Goal: Obtain resource: Download file/media

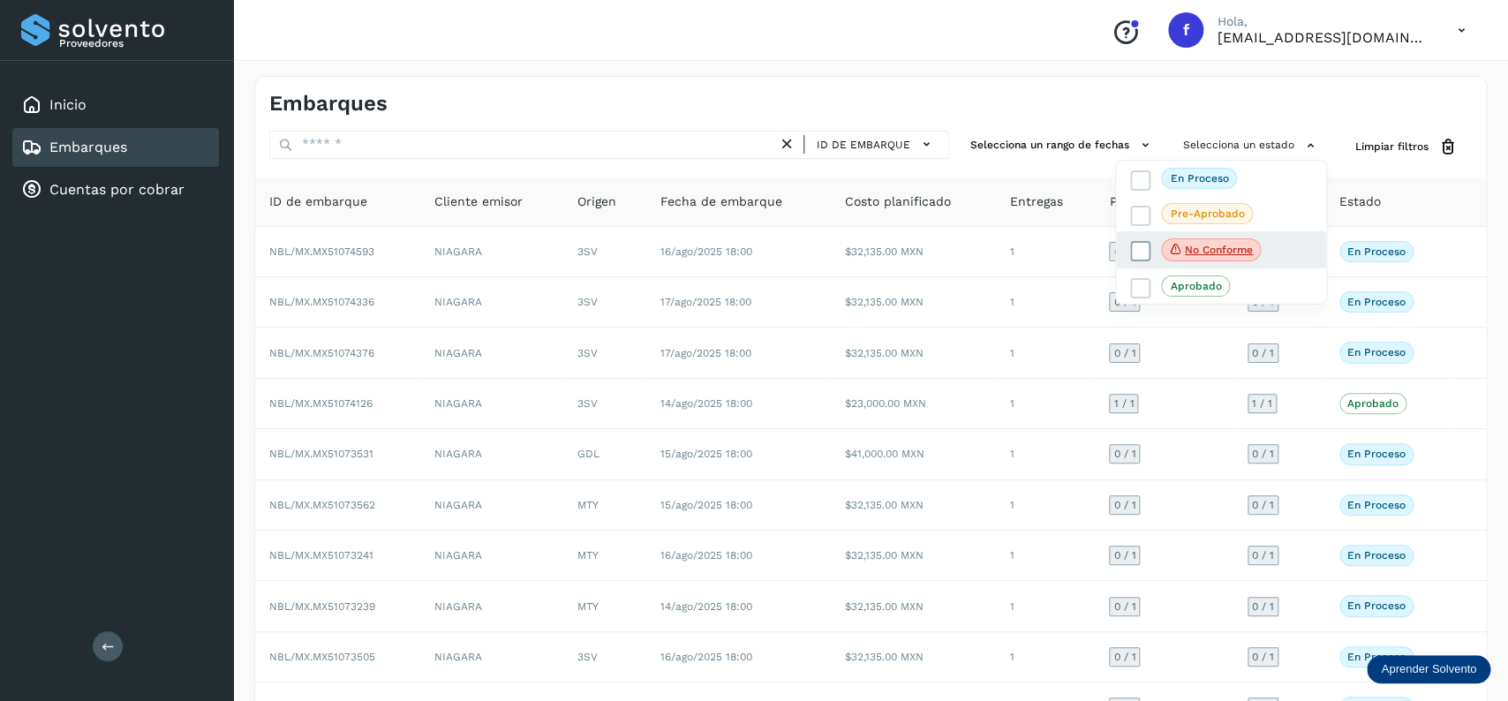
click at [1133, 261] on icon at bounding box center [1141, 252] width 18 height 18
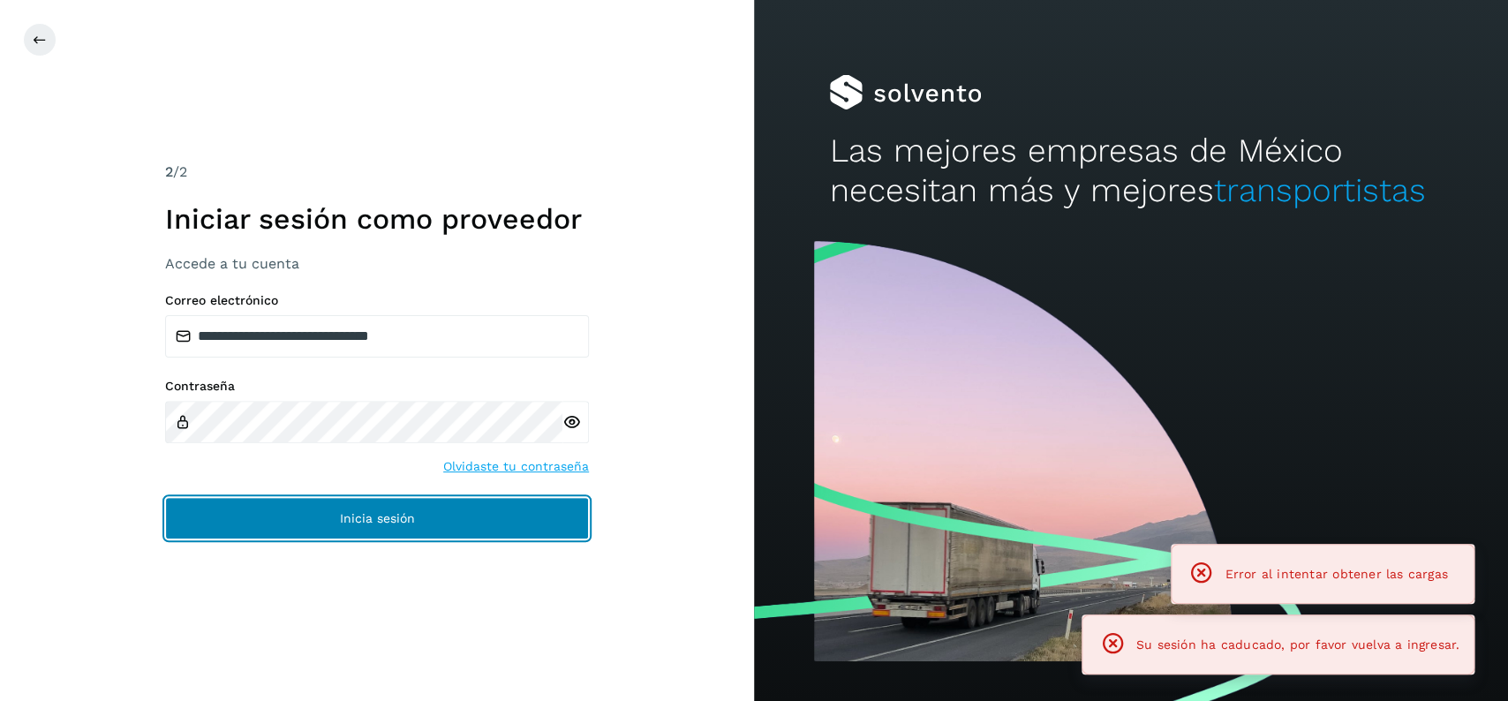
click at [509, 533] on button "Inicia sesión" at bounding box center [377, 518] width 424 height 42
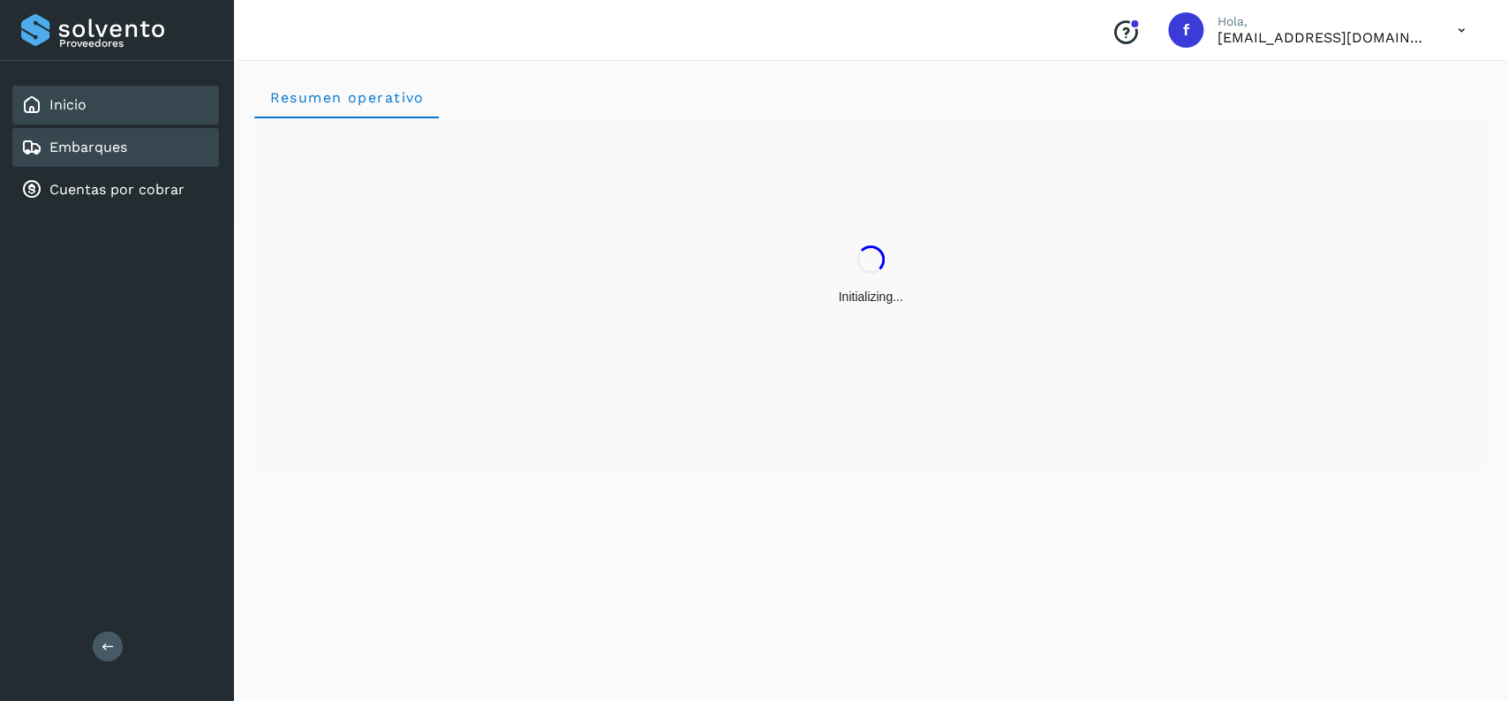
click at [123, 155] on div "Embarques" at bounding box center [74, 147] width 106 height 21
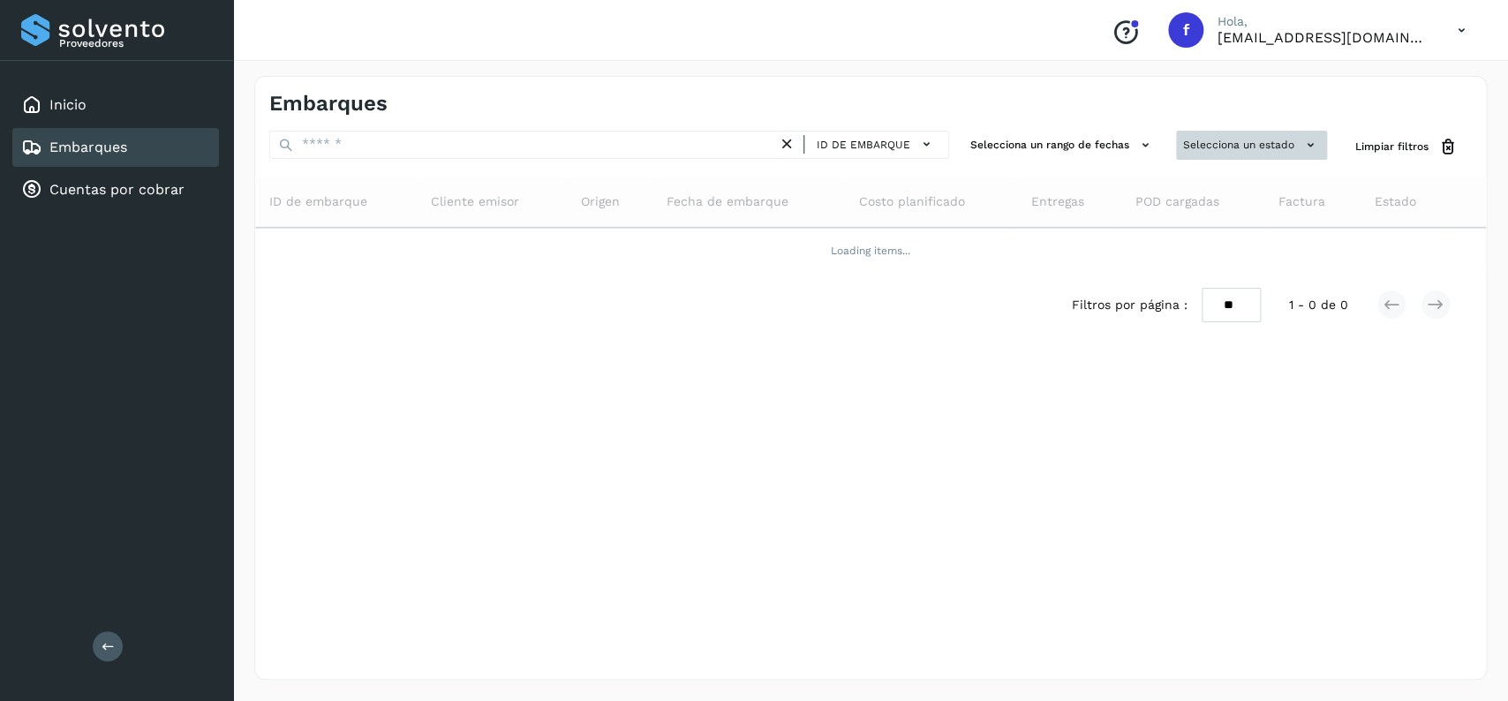
click at [1213, 138] on button "Selecciona un estado" at bounding box center [1251, 145] width 151 height 29
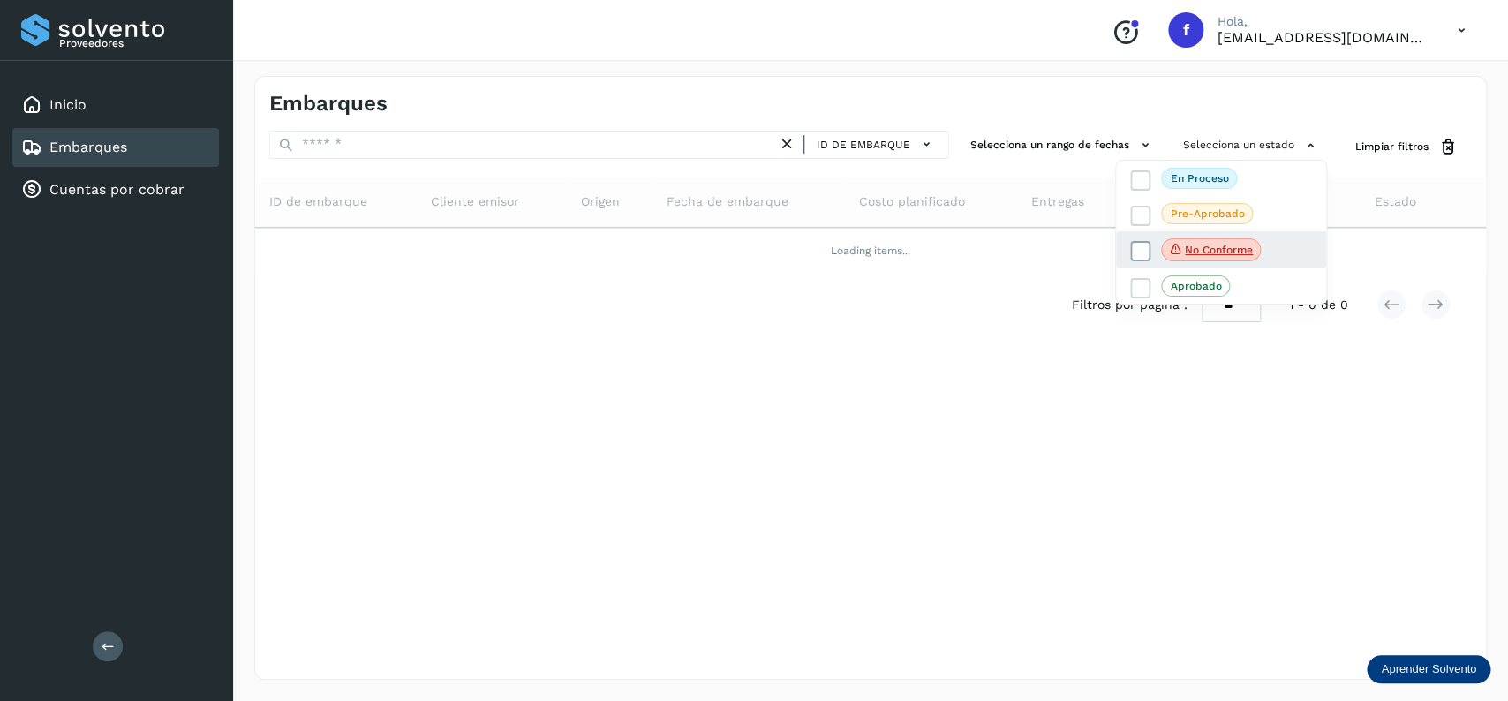
click at [1136, 257] on icon at bounding box center [1141, 252] width 18 height 18
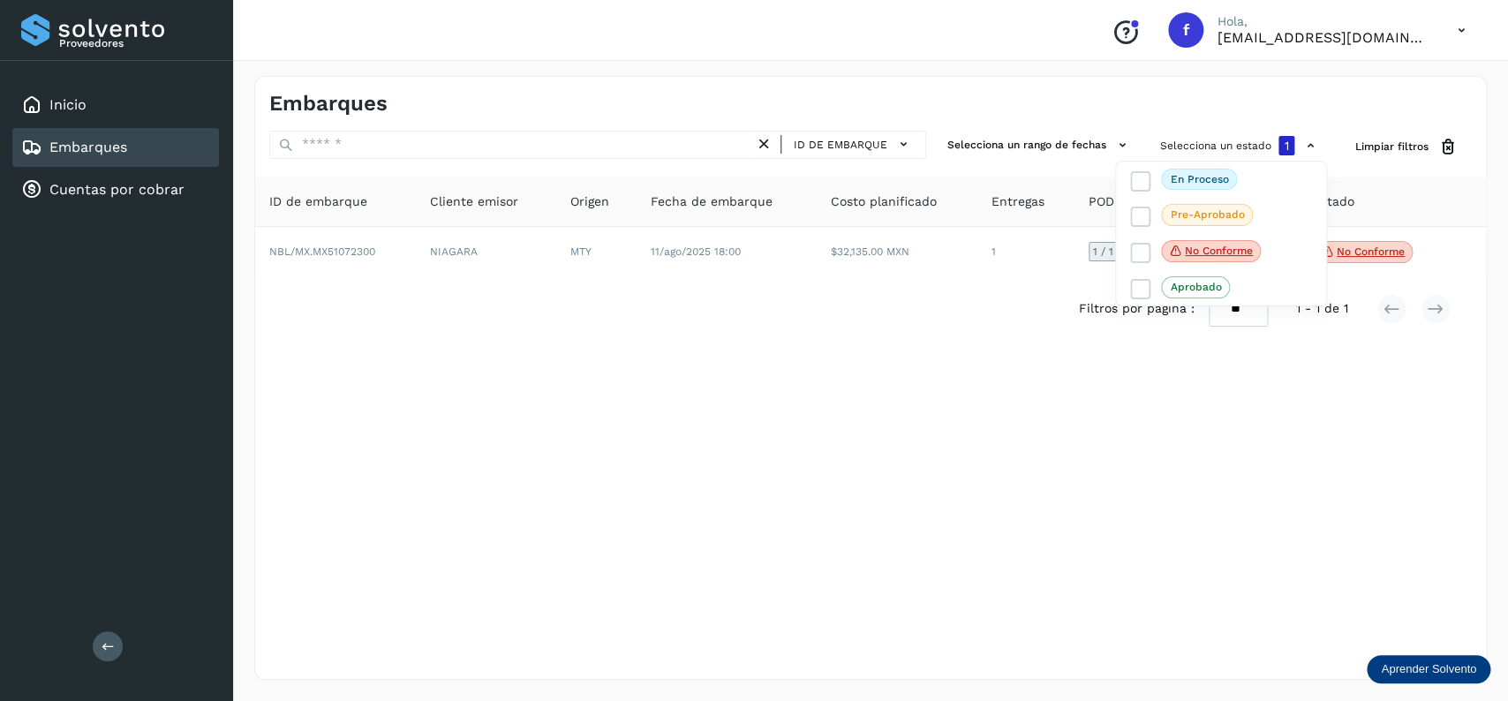
click at [737, 295] on div at bounding box center [754, 350] width 1508 height 701
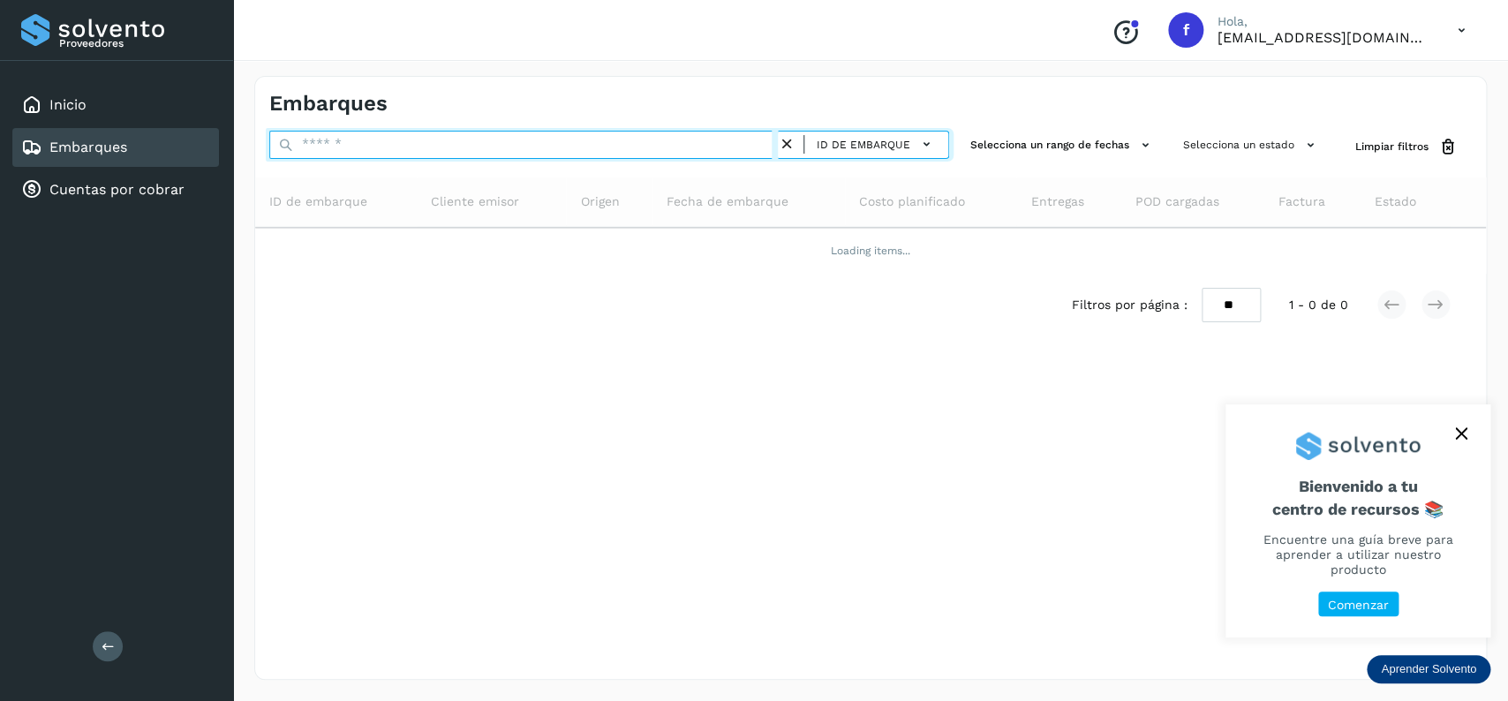
click at [391, 150] on input "text" at bounding box center [523, 145] width 509 height 28
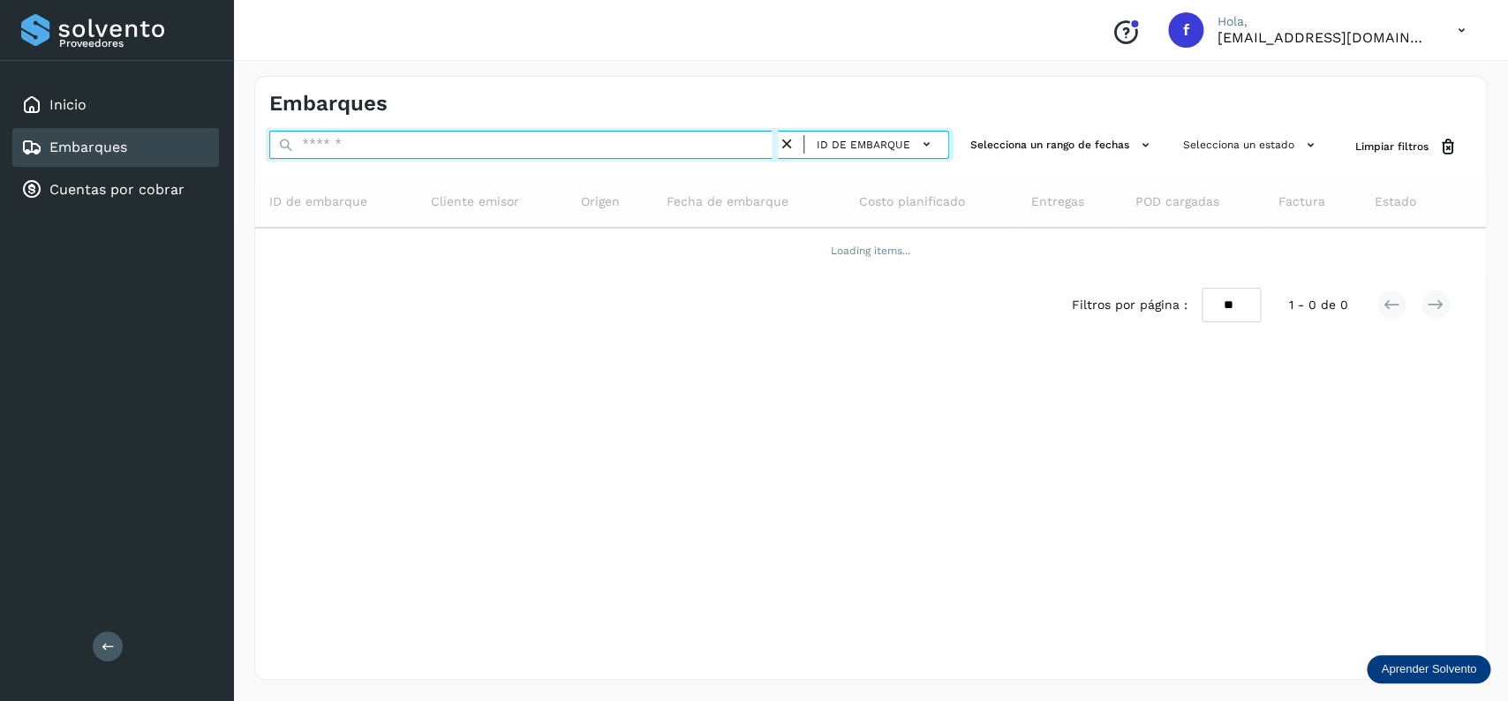
click at [397, 150] on input "text" at bounding box center [523, 145] width 509 height 28
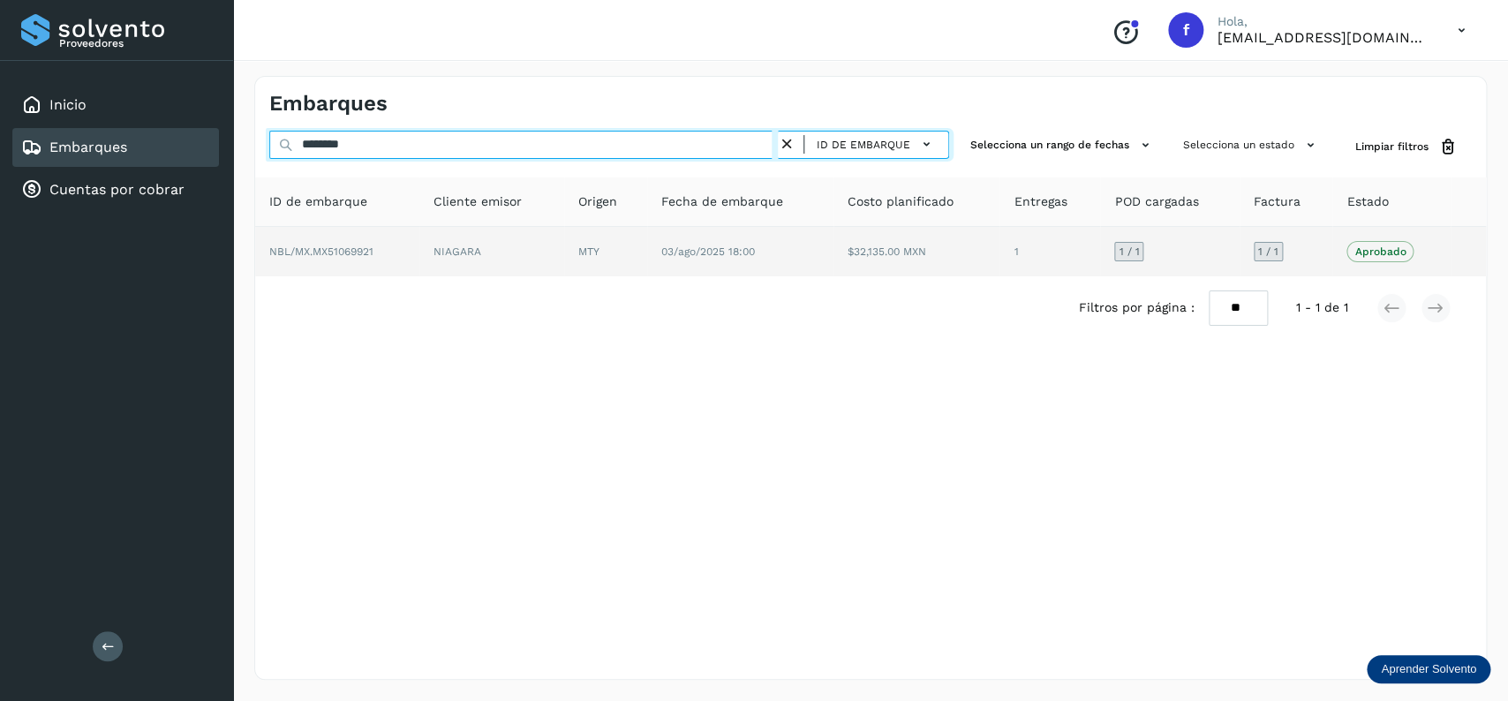
type input "********"
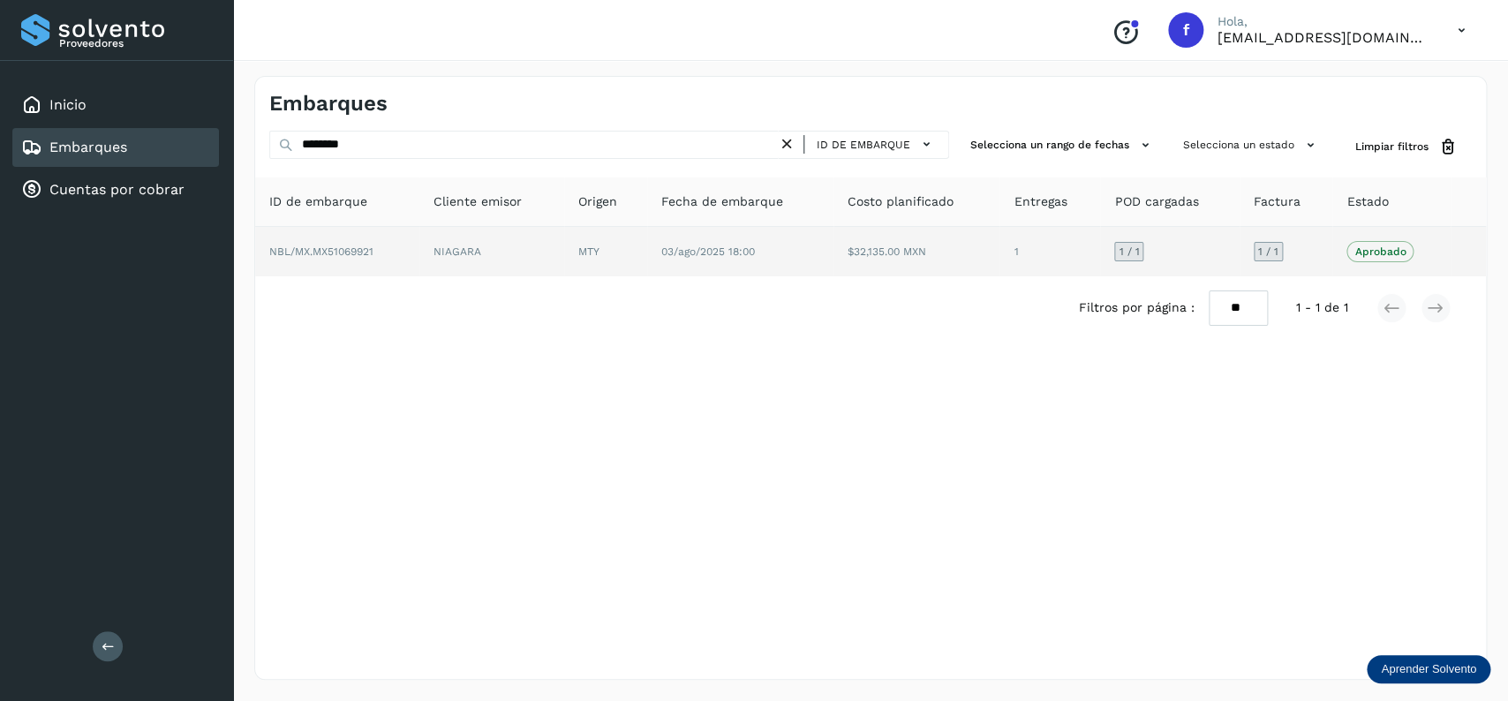
click at [564, 253] on td "NIAGARA" at bounding box center [605, 251] width 83 height 49
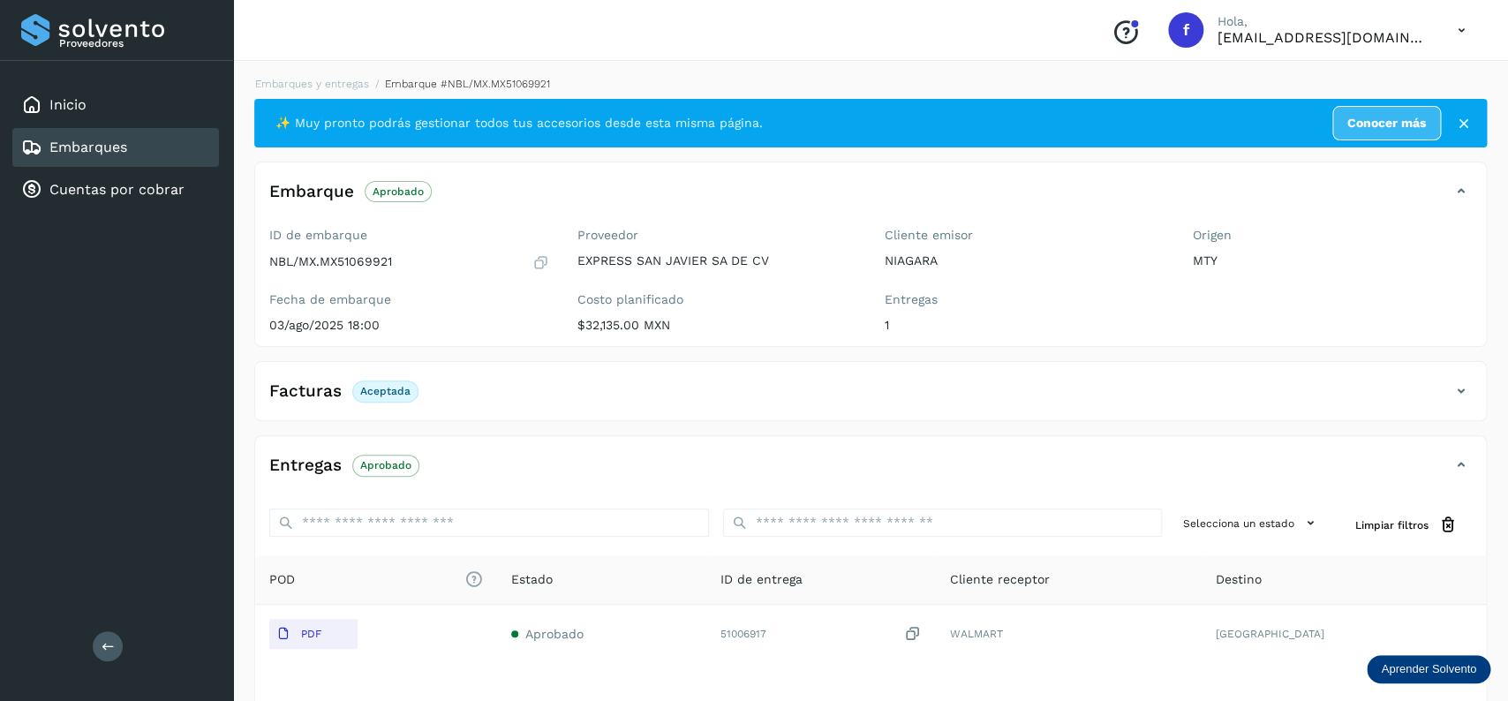
scroll to position [138, 0]
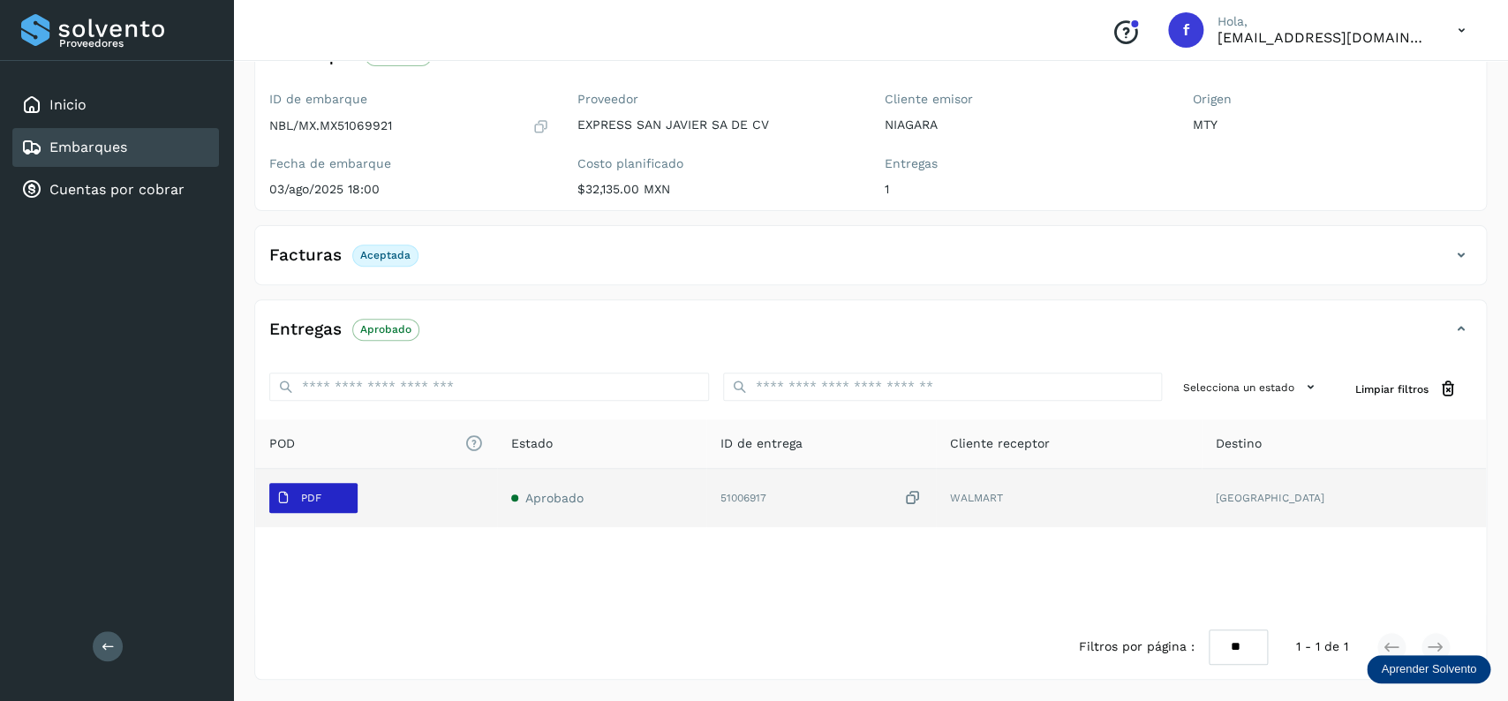
click at [310, 508] on span "PDF" at bounding box center [298, 498] width 59 height 28
click at [331, 497] on button "PDF" at bounding box center [313, 498] width 88 height 30
